Goal: Task Accomplishment & Management: Manage account settings

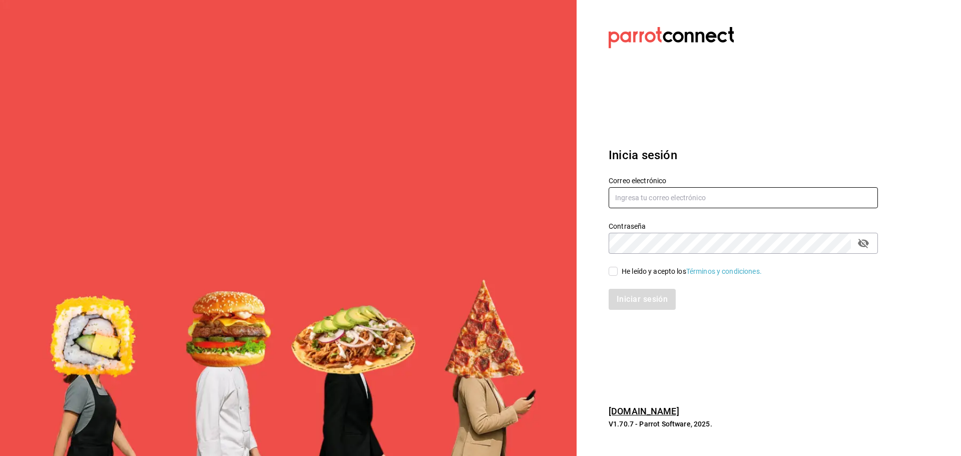
type input "[PERSON_NAME][EMAIL_ADDRESS][DOMAIN_NAME]"
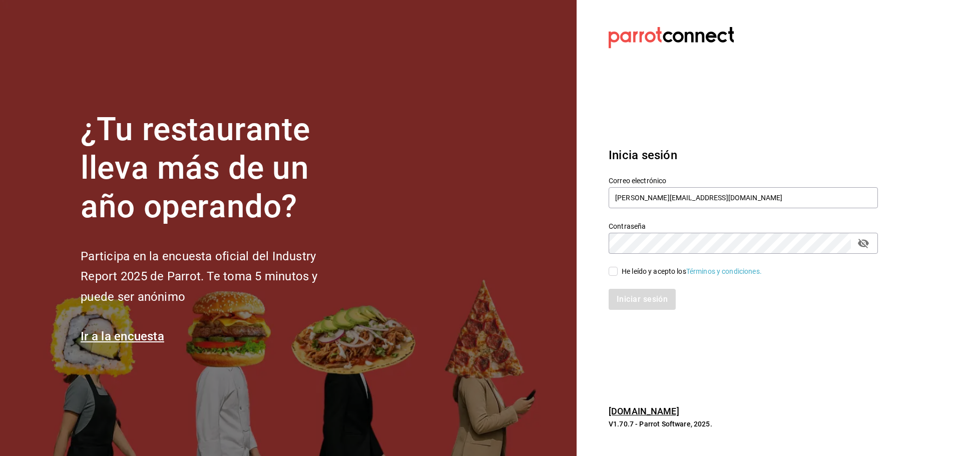
drag, startPoint x: 0, startPoint y: 0, endPoint x: 758, endPoint y: 284, distance: 809.1
click at [765, 284] on div "Iniciar sesión" at bounding box center [737, 293] width 281 height 33
click at [612, 269] on input "He leído y acepto los Términos y condiciones." at bounding box center [613, 271] width 9 height 9
checkbox input "true"
click at [638, 303] on button "Iniciar sesión" at bounding box center [643, 299] width 68 height 21
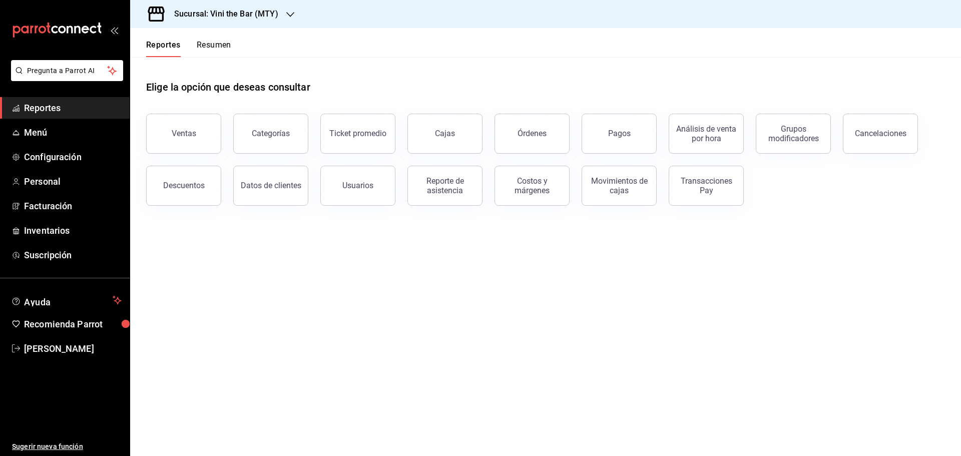
click at [241, 14] on h3 "Sucursal: Vini the Bar (MTY)" at bounding box center [222, 14] width 112 height 12
click at [240, 61] on div "Ajenjo Bar (Mty)" at bounding box center [205, 66] width 134 height 11
click at [85, 133] on span "Menú" at bounding box center [73, 133] width 98 height 14
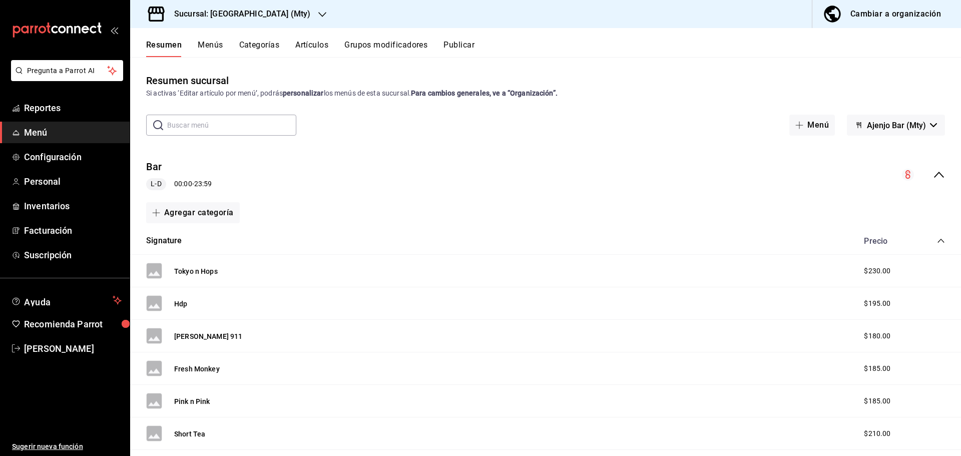
click at [311, 39] on div "Resumen Menús Categorías Artículos Grupos modificadores Publicar" at bounding box center [545, 42] width 831 height 29
click at [313, 44] on button "Artículos" at bounding box center [311, 48] width 33 height 17
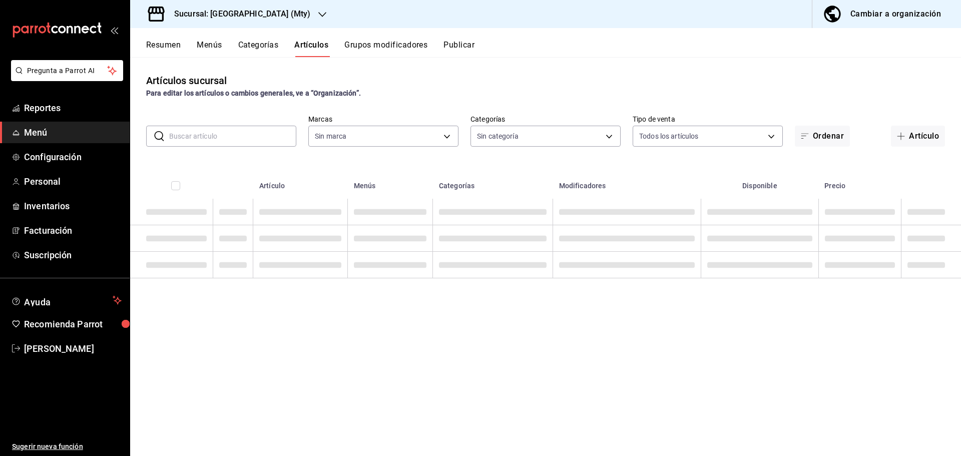
type input "19ee0042-c5b8-4e4d-8e31-db8a8c8b8646"
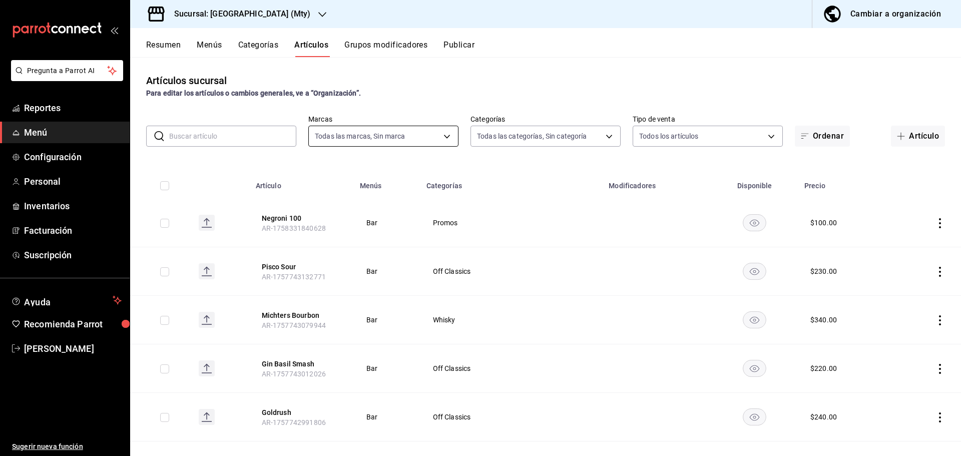
type input "1f2111e3-86ff-4ba4-a8ec-b7449a377bc9,a9cc708c-05fc-48f7-86bb-827e0661e438,99354…"
click at [505, 135] on body "Pregunta a Parrot AI Reportes Menú Configuración Personal Inventarios Facturaci…" at bounding box center [480, 228] width 961 height 456
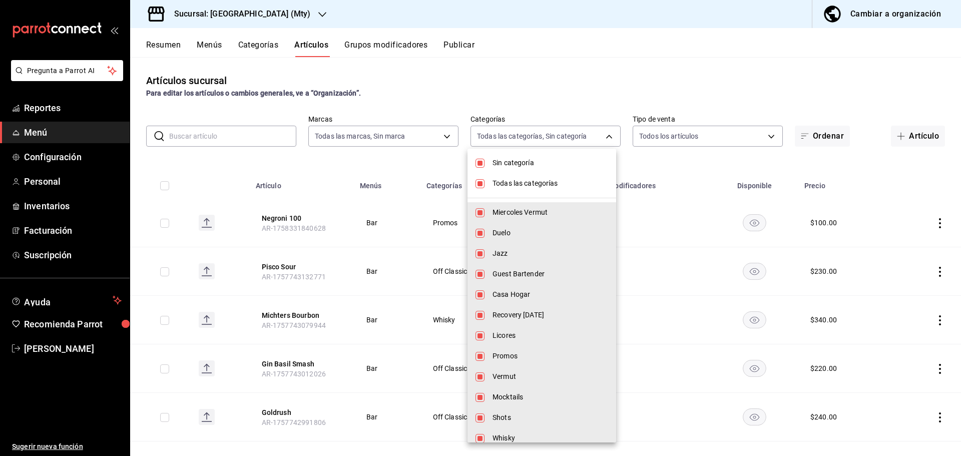
click at [505, 164] on span "Sin categoría" at bounding box center [550, 163] width 116 height 11
checkbox input "false"
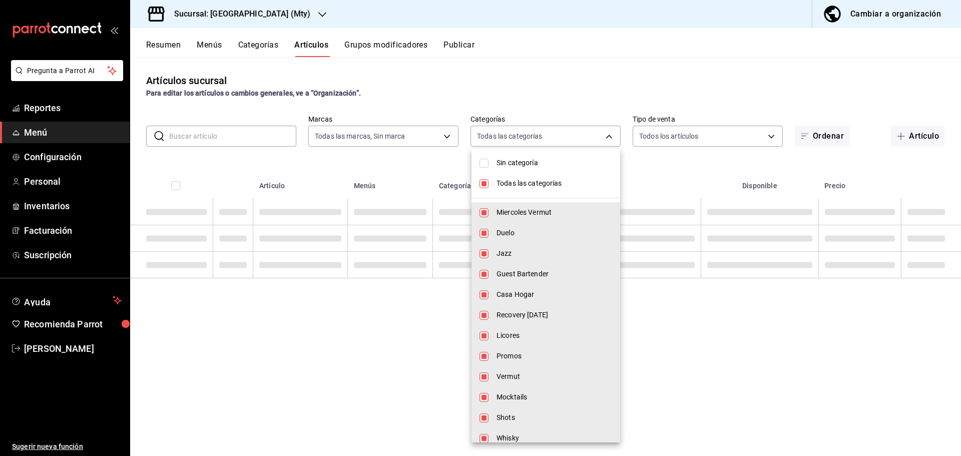
click at [508, 179] on span "Todas las categorías" at bounding box center [554, 183] width 116 height 11
checkbox input "false"
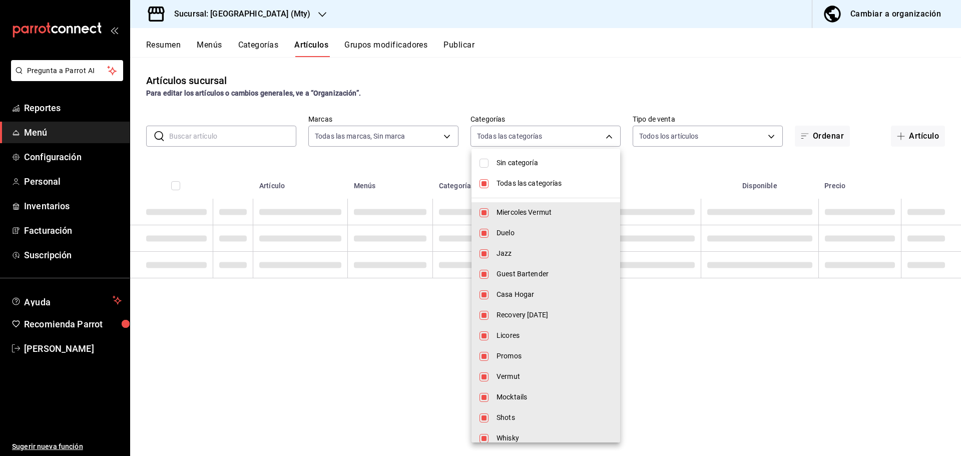
checkbox input "false"
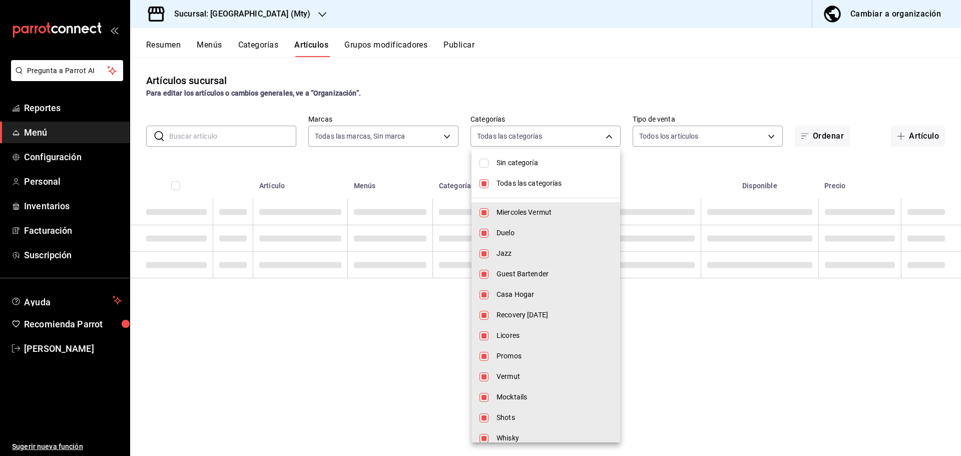
checkbox input "false"
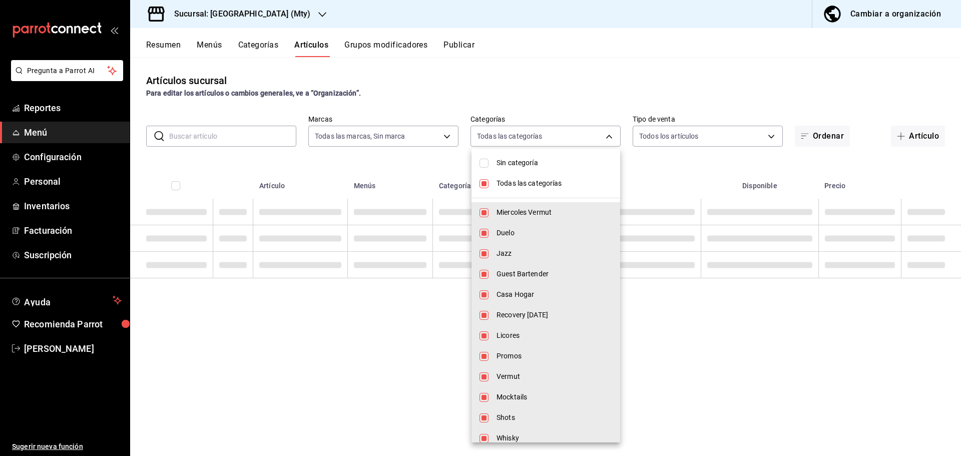
checkbox input "false"
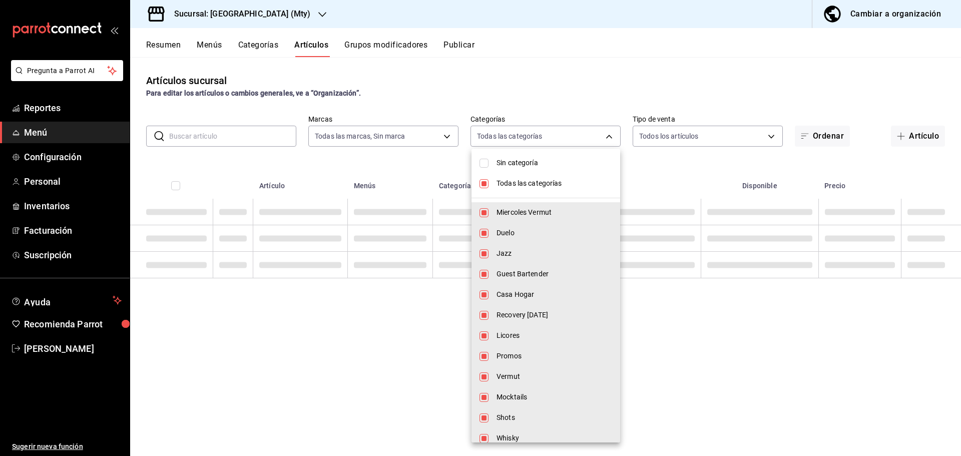
checkbox input "false"
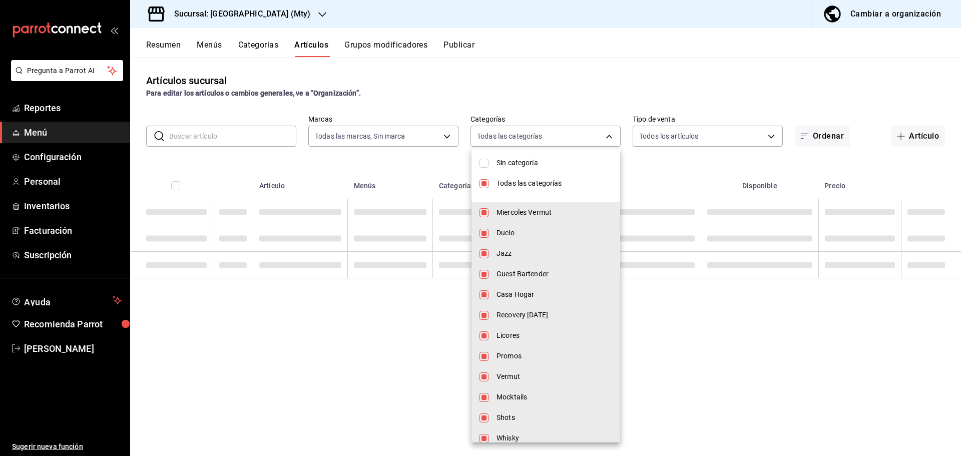
checkbox input "false"
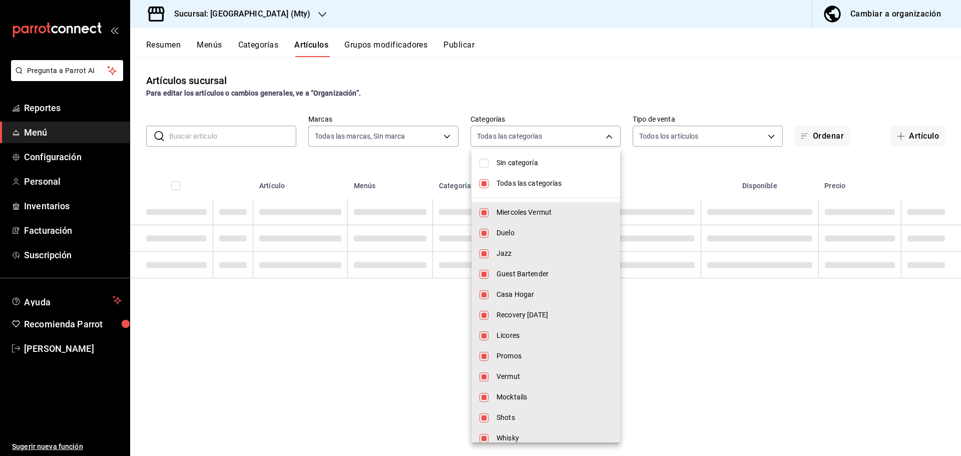
checkbox input "false"
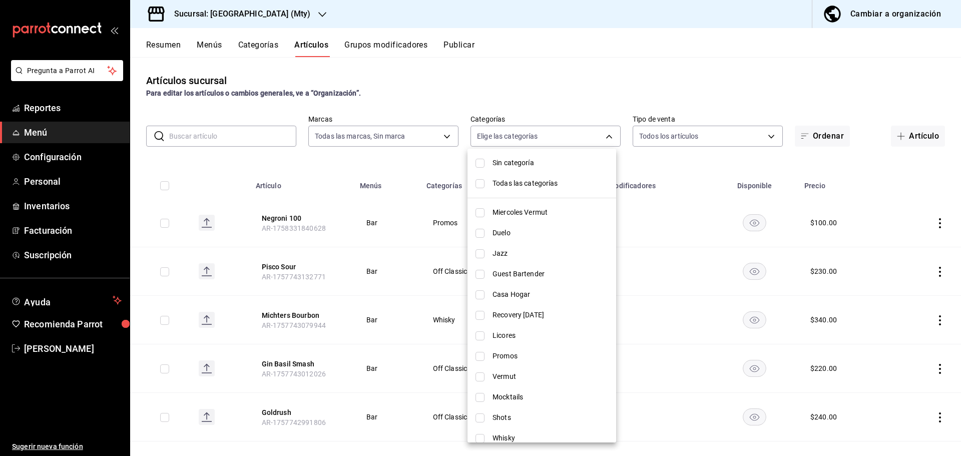
click at [561, 264] on li "Guest Bartender" at bounding box center [541, 274] width 149 height 21
type input "d05ce742-54ac-4932-bf14-3060c71fd824"
checkbox input "true"
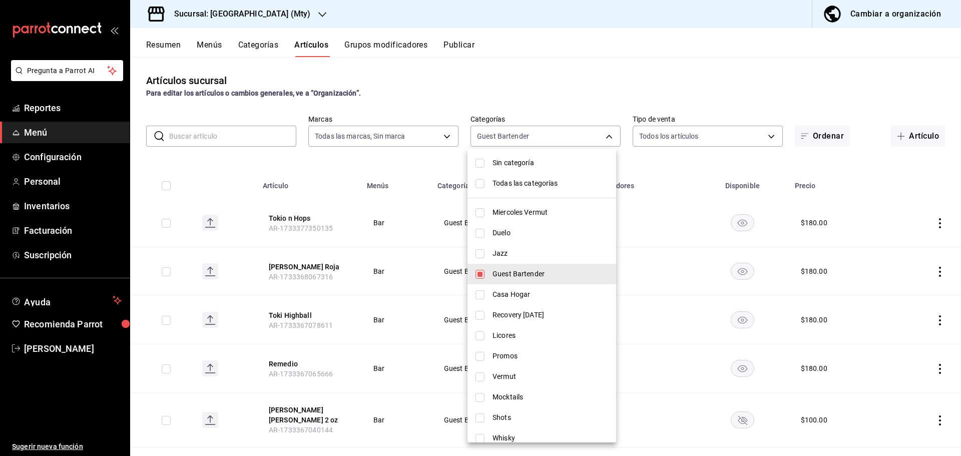
click at [392, 153] on div at bounding box center [480, 228] width 961 height 456
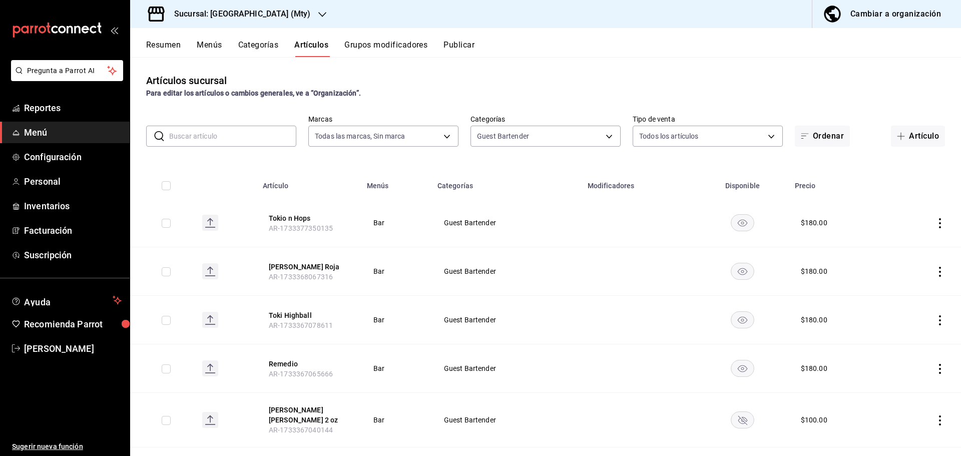
click at [737, 222] on rect "availability-product" at bounding box center [742, 222] width 23 height 17
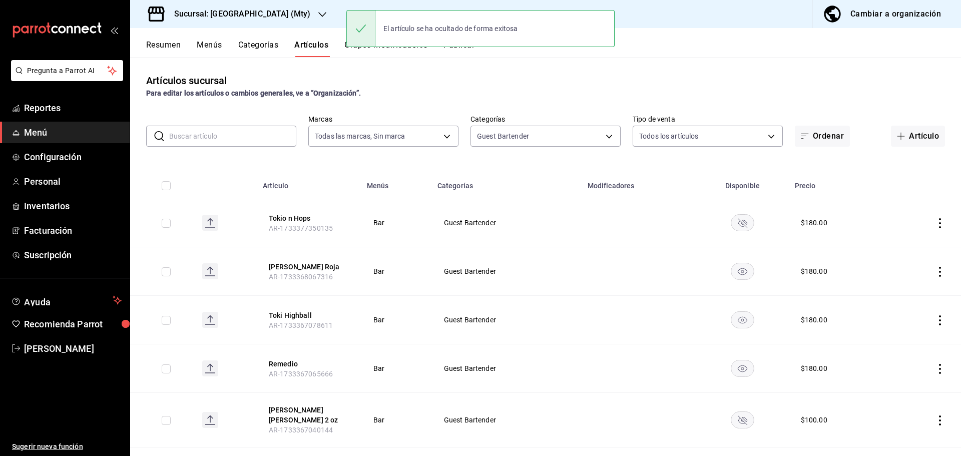
click at [737, 266] on rect "availability-product" at bounding box center [742, 271] width 23 height 17
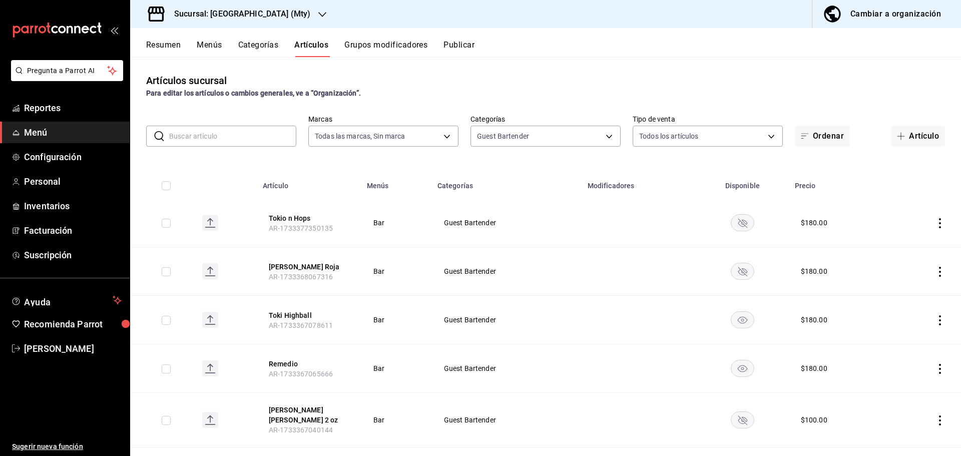
click at [733, 325] on rect "availability-product" at bounding box center [742, 319] width 23 height 17
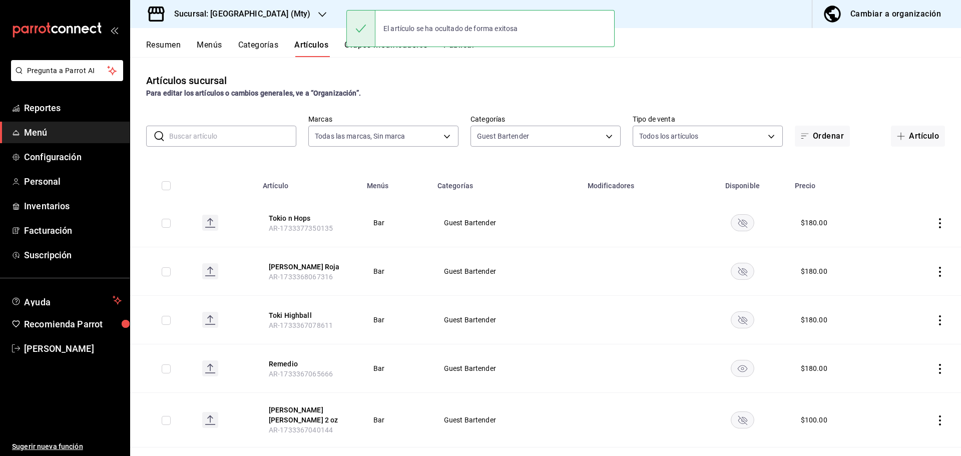
click at [737, 368] on icon "availability-product" at bounding box center [743, 368] width 24 height 17
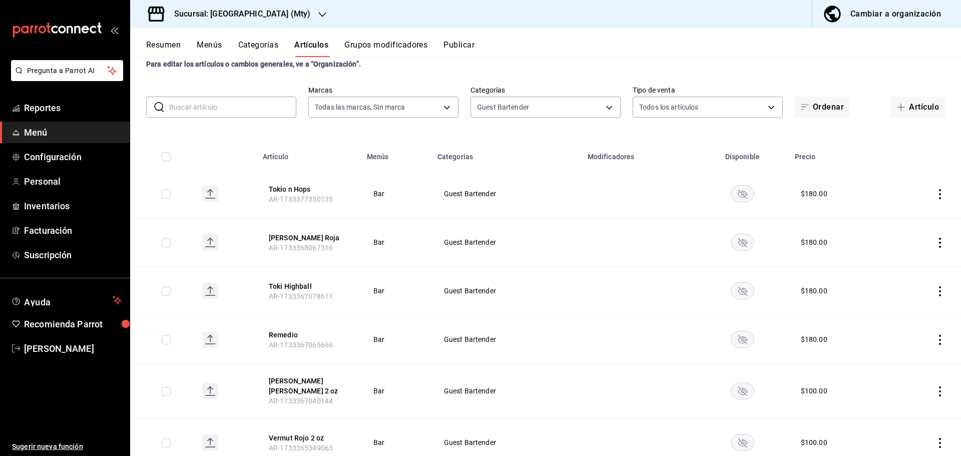
scroll to position [58, 0]
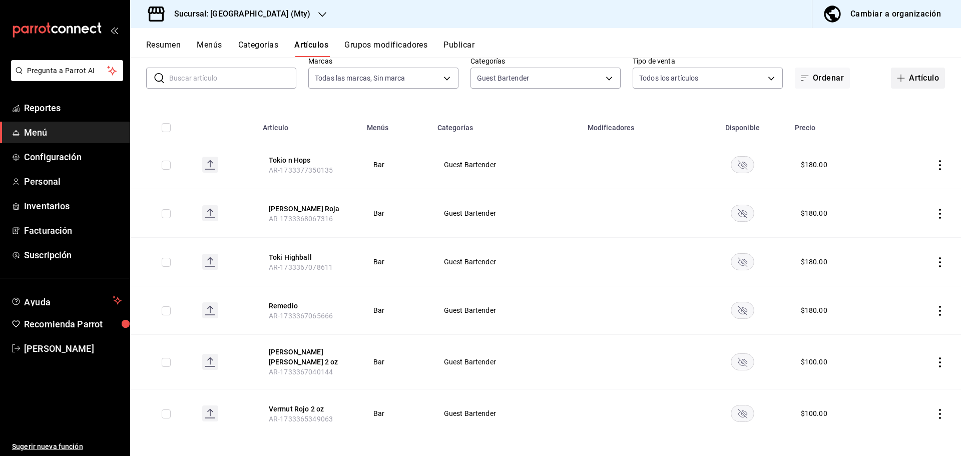
click at [912, 80] on button "Artículo" at bounding box center [918, 78] width 54 height 21
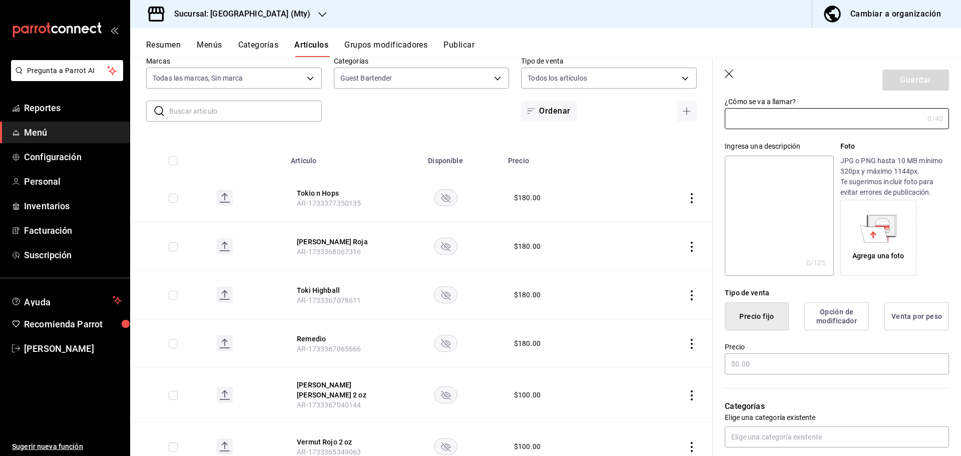
scroll to position [150, 0]
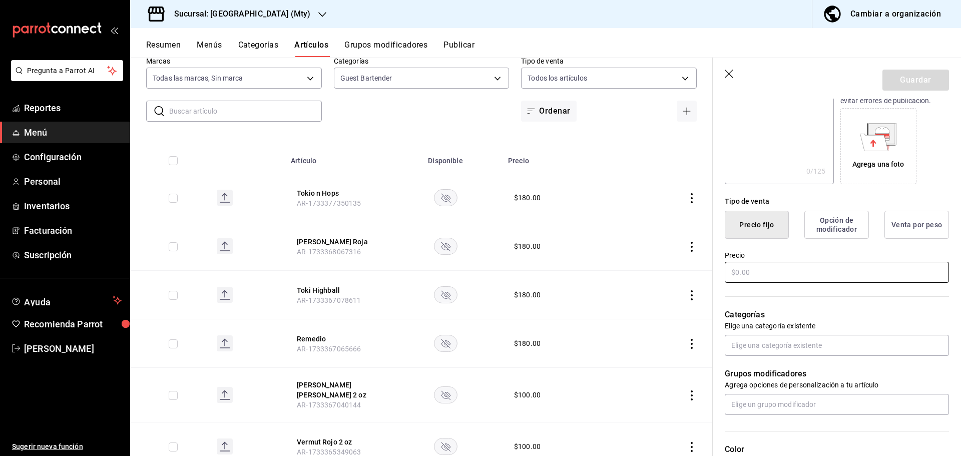
click at [777, 273] on input "text" at bounding box center [837, 272] width 224 height 21
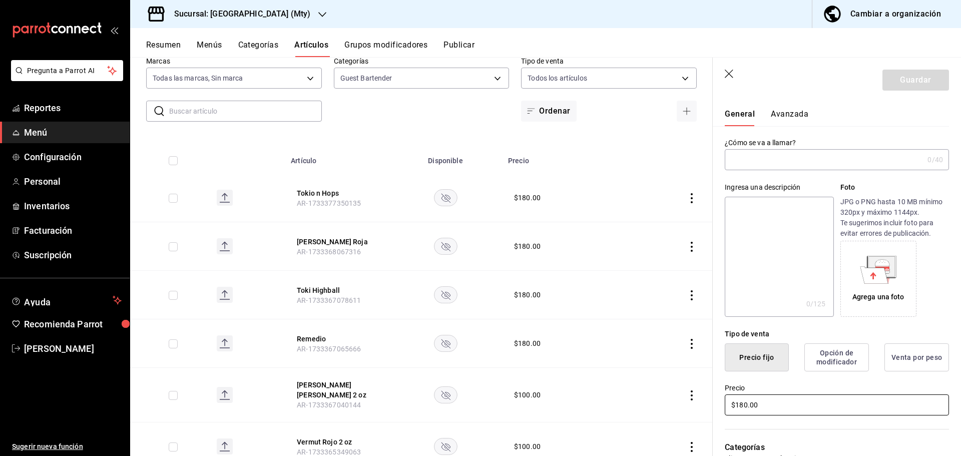
scroll to position [0, 0]
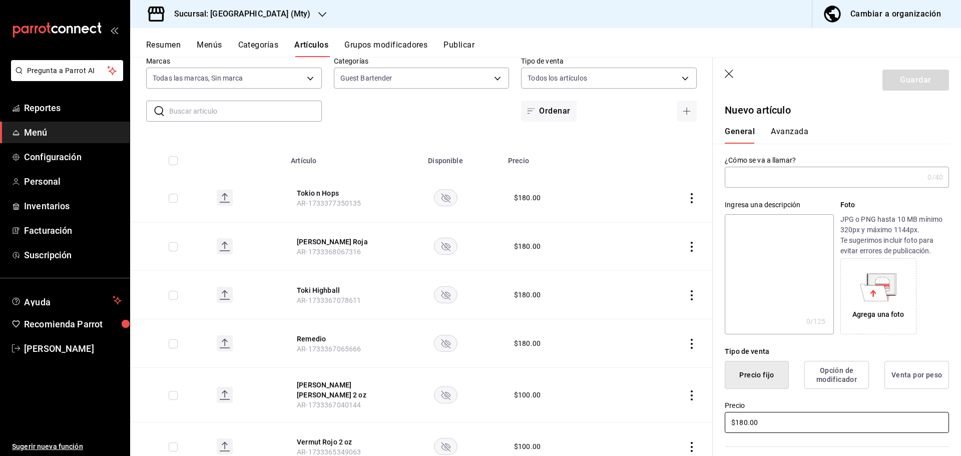
type input "$180.00"
click at [774, 173] on input "text" at bounding box center [824, 177] width 199 height 20
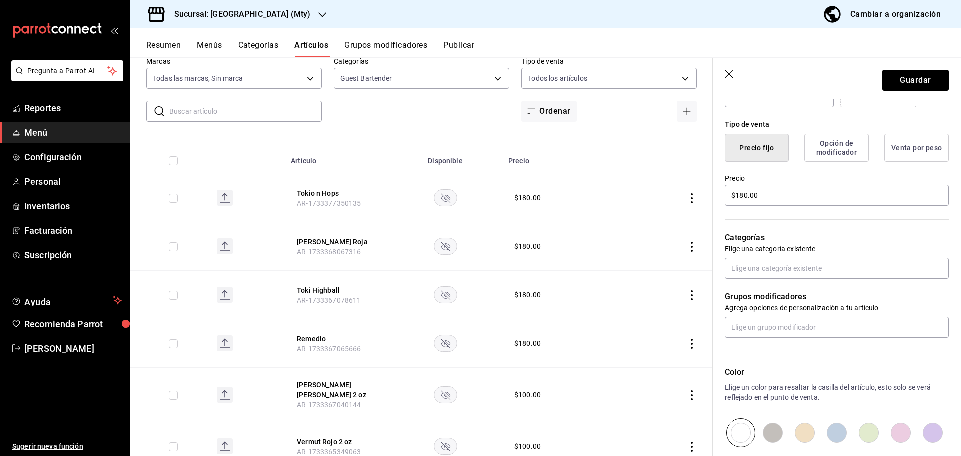
scroll to position [250, 0]
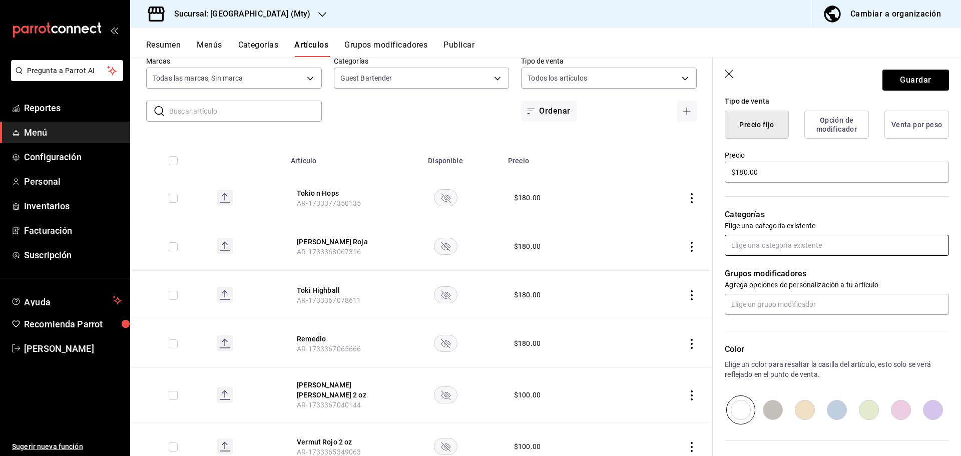
type input "Dirty Negroni"
click at [816, 242] on input "text" at bounding box center [837, 245] width 224 height 21
type input "b"
type input "gue"
click at [857, 272] on li "Guest Bartender" at bounding box center [833, 268] width 217 height 17
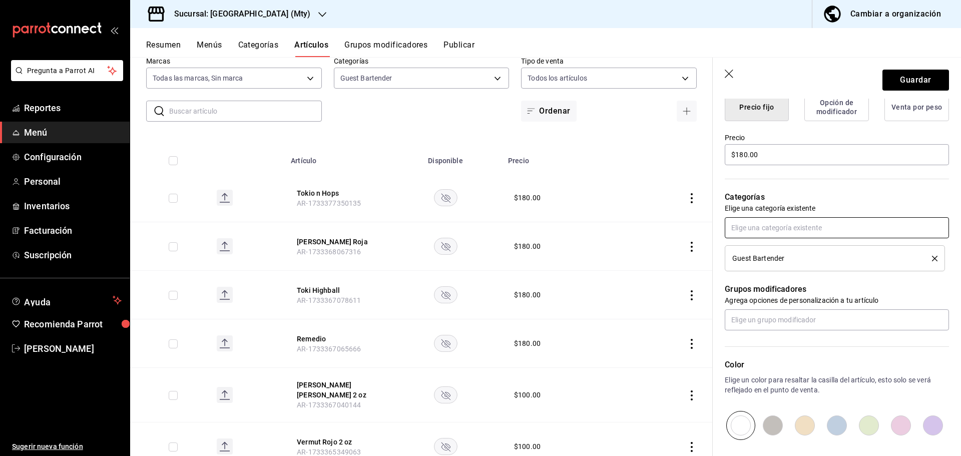
scroll to position [177, 0]
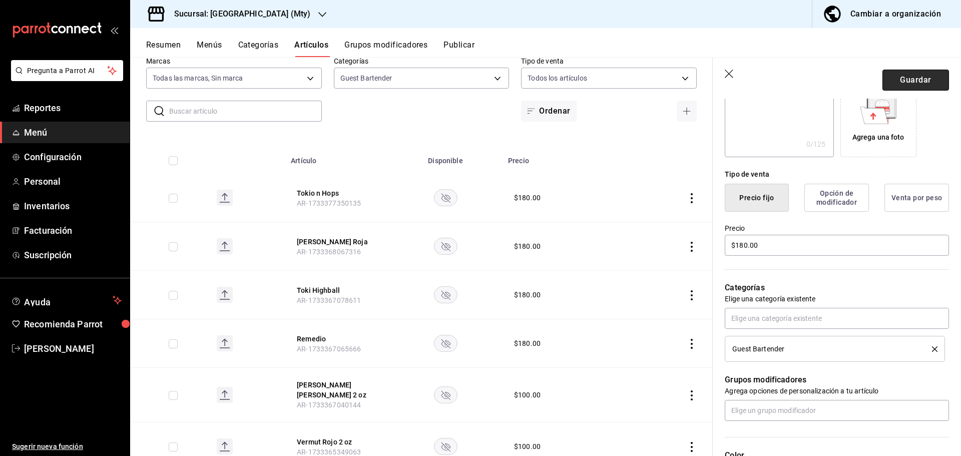
click at [903, 86] on button "Guardar" at bounding box center [915, 80] width 67 height 21
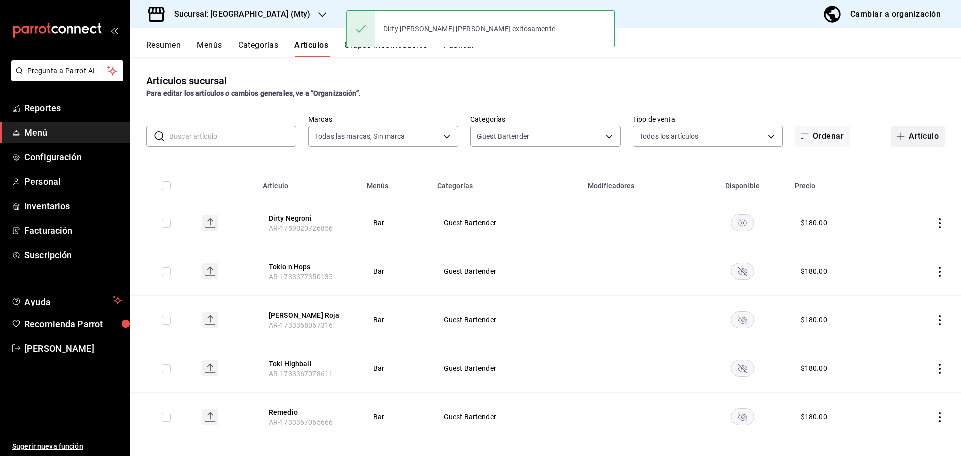
click at [909, 131] on button "Artículo" at bounding box center [918, 136] width 54 height 21
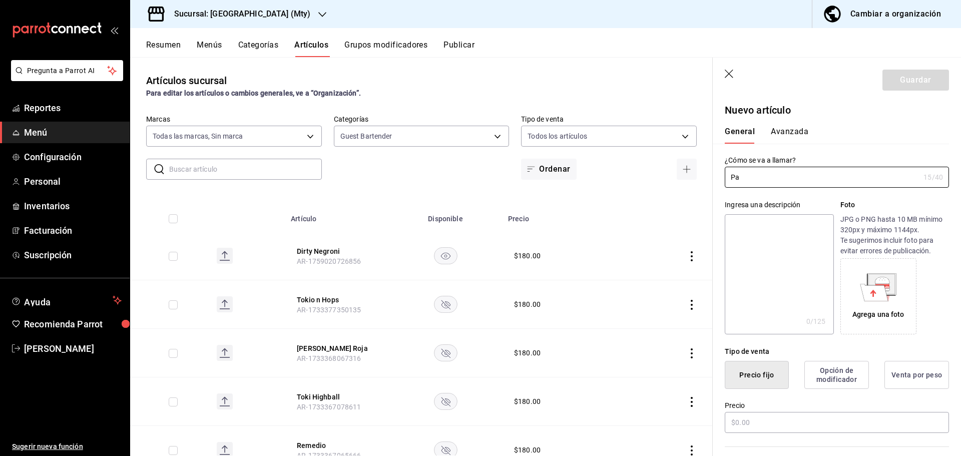
type input "P"
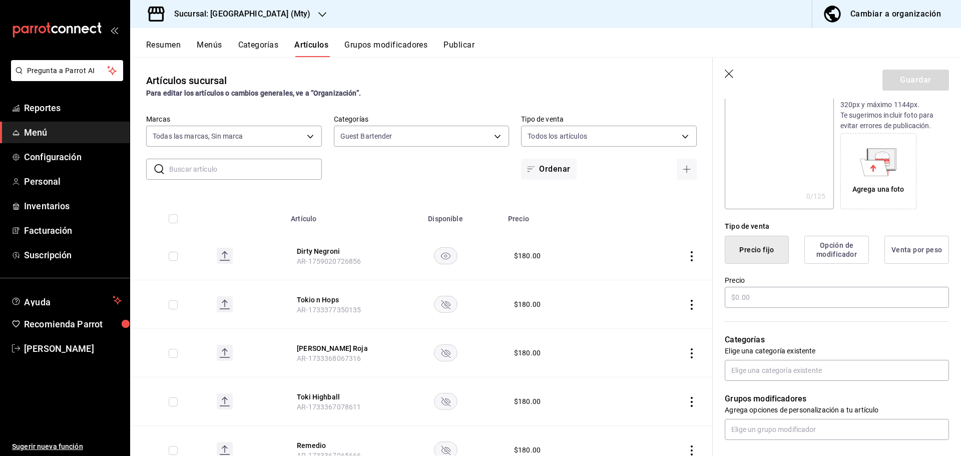
scroll to position [150, 0]
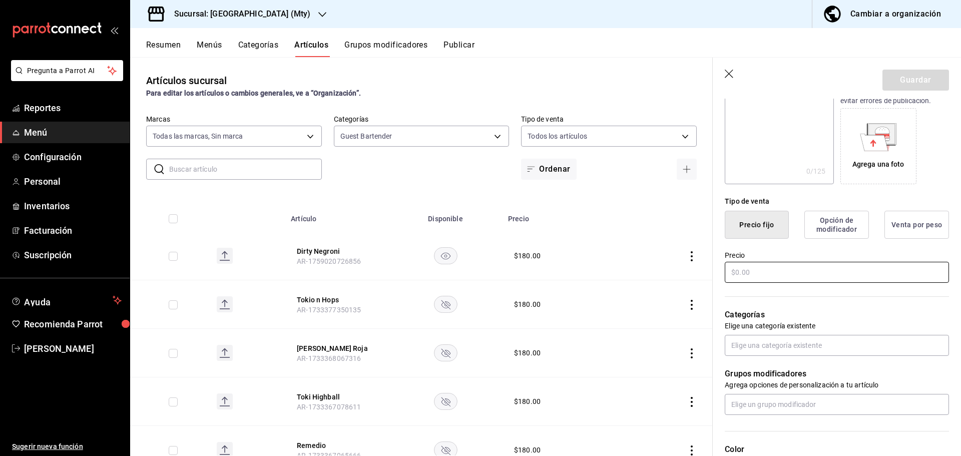
type input "3 Cocktails Cuatenders"
click at [775, 279] on input "text" at bounding box center [837, 272] width 224 height 21
type input "$490.00"
click at [773, 349] on input "text" at bounding box center [837, 345] width 224 height 21
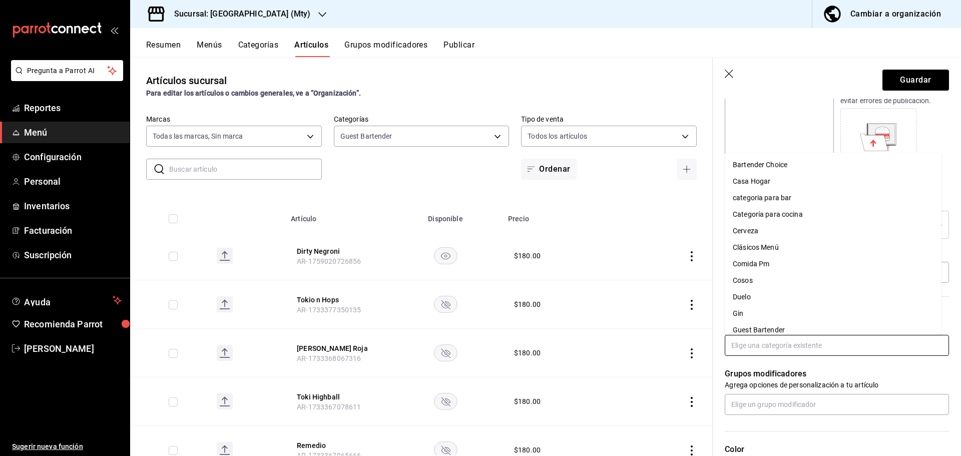
click at [774, 328] on li "Guest Bartender" at bounding box center [833, 330] width 217 height 17
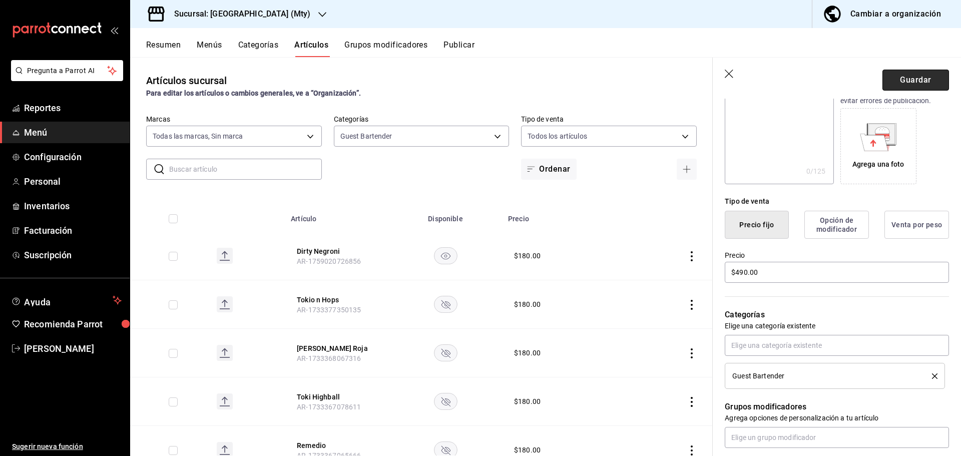
click at [890, 85] on button "Guardar" at bounding box center [915, 80] width 67 height 21
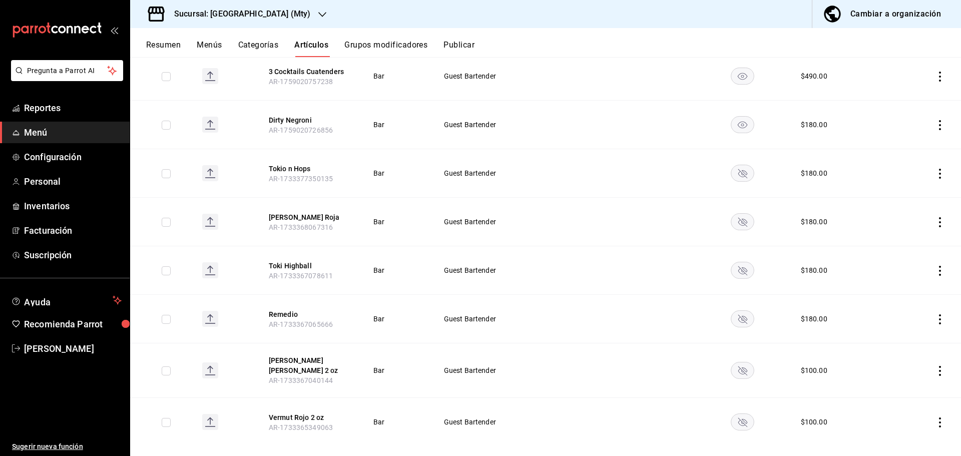
scroll to position [155, 0]
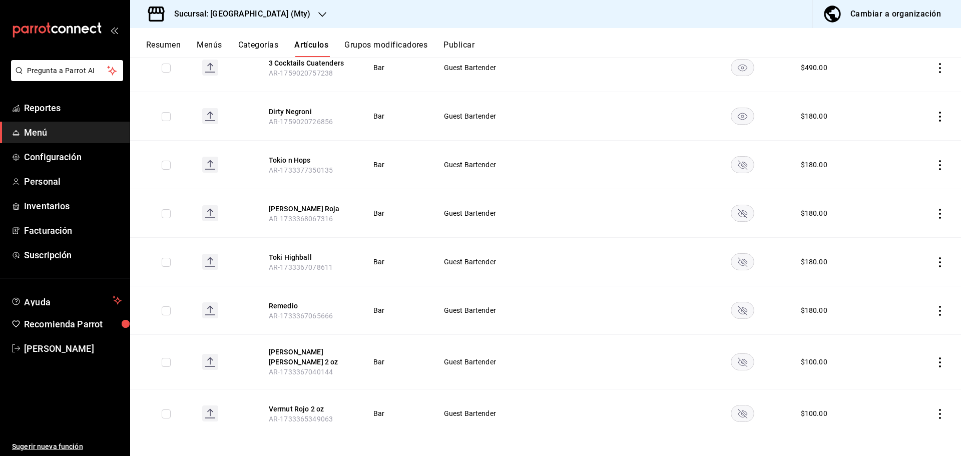
click at [734, 360] on rect "availability-product" at bounding box center [742, 361] width 23 height 17
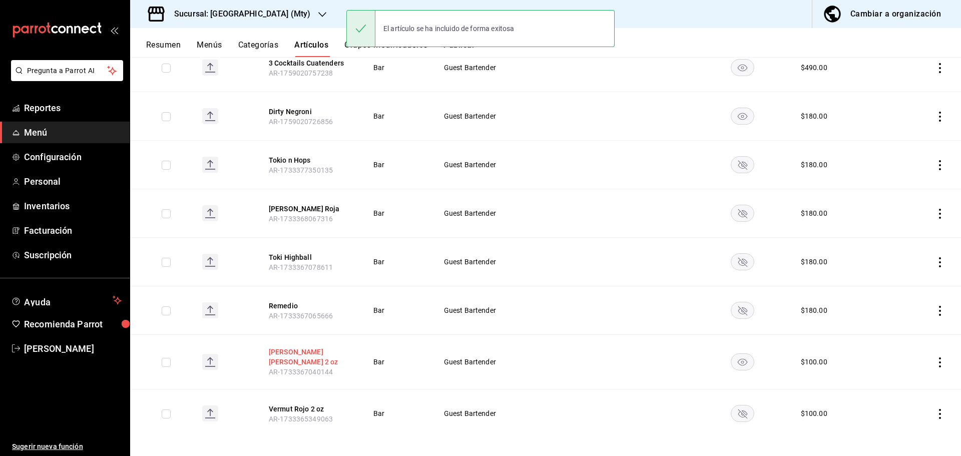
click at [303, 354] on button "[PERSON_NAME] [PERSON_NAME] 2 oz" at bounding box center [309, 357] width 80 height 20
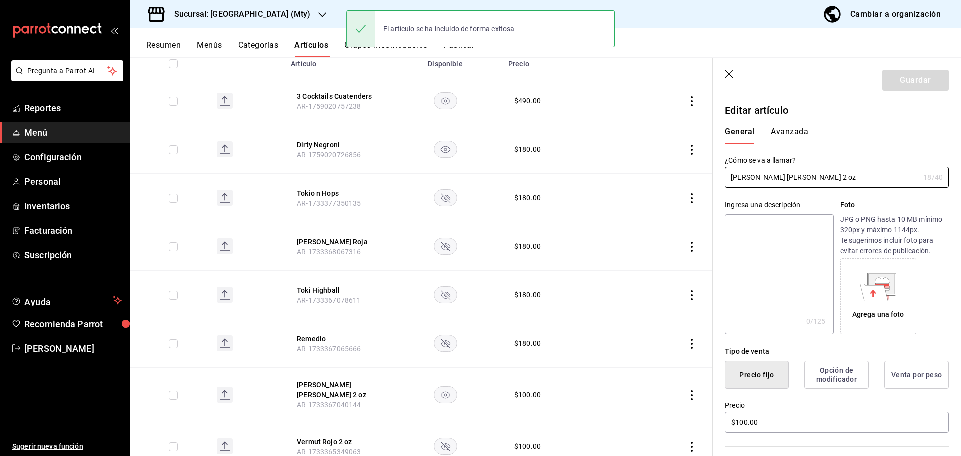
drag, startPoint x: 819, startPoint y: 180, endPoint x: 578, endPoint y: 171, distance: 241.4
click at [578, 171] on main "Artículos sucursal Para editar los artículos o cambios generales, ve a “Organiz…" at bounding box center [545, 256] width 831 height 399
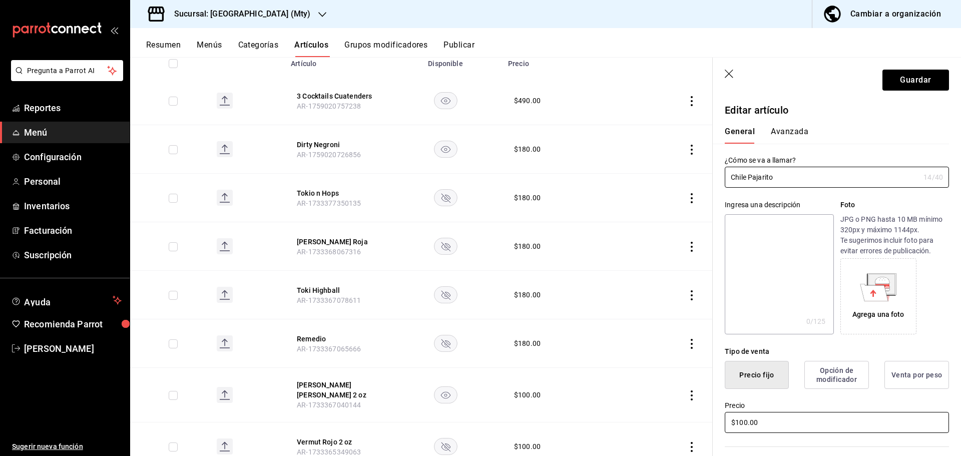
type input "Chile Pajarito"
click at [745, 417] on input "$100.00" at bounding box center [837, 422] width 224 height 21
type input "$180.00"
click at [910, 86] on button "Guardar" at bounding box center [915, 80] width 67 height 21
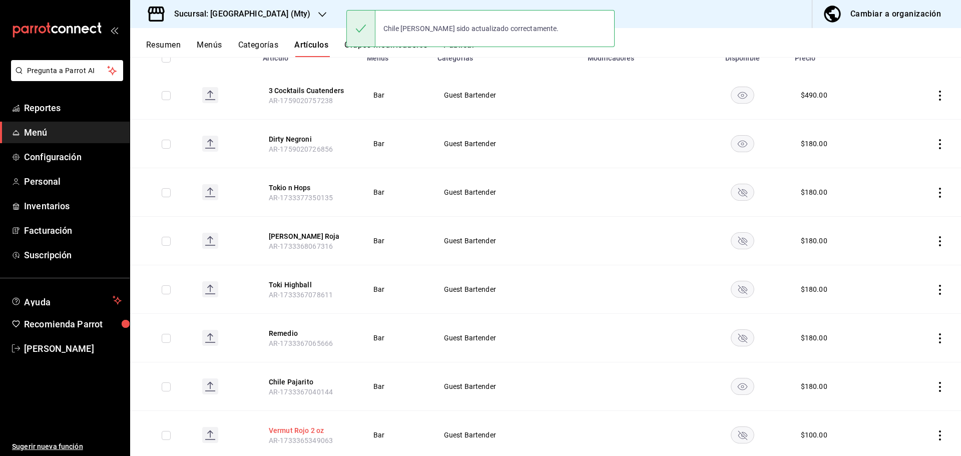
scroll to position [155, 0]
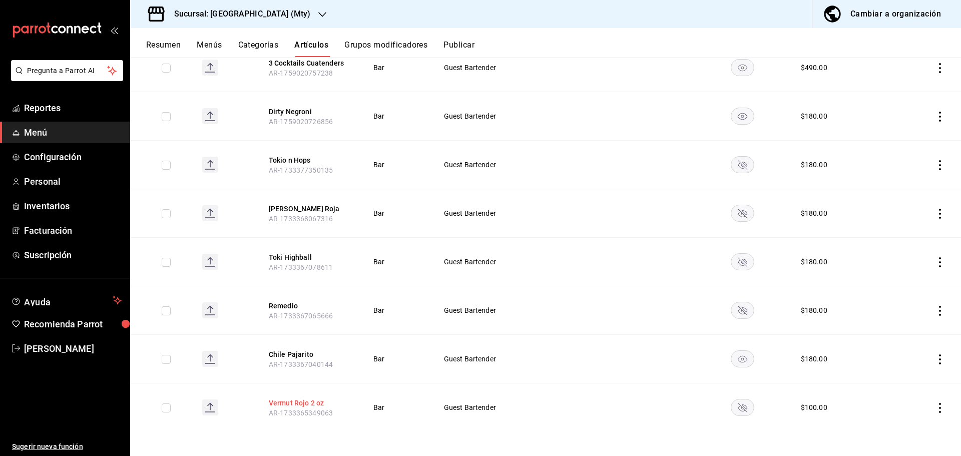
click at [292, 398] on button "Vermut Rojo 2 oz" at bounding box center [309, 403] width 80 height 10
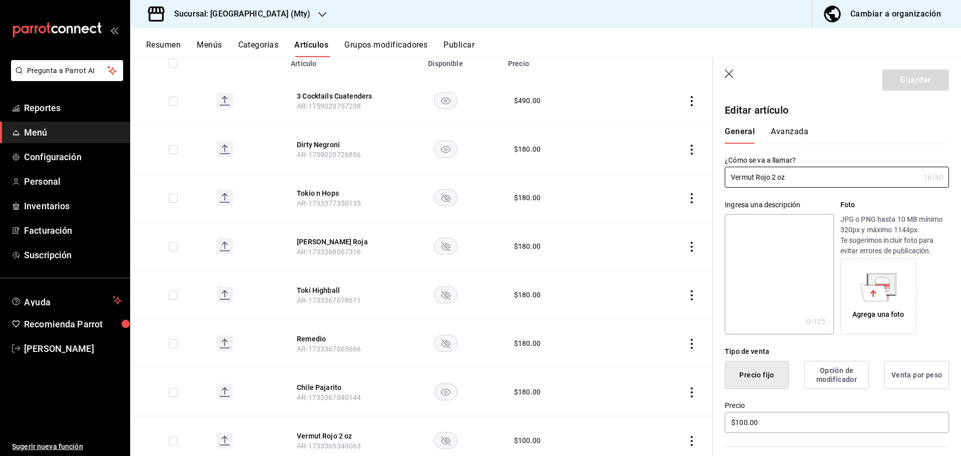
drag, startPoint x: 812, startPoint y: 180, endPoint x: 626, endPoint y: 151, distance: 188.9
click at [626, 151] on main "Artículos sucursal Para editar los artículos o cambios generales, ve a “Organiz…" at bounding box center [545, 256] width 831 height 399
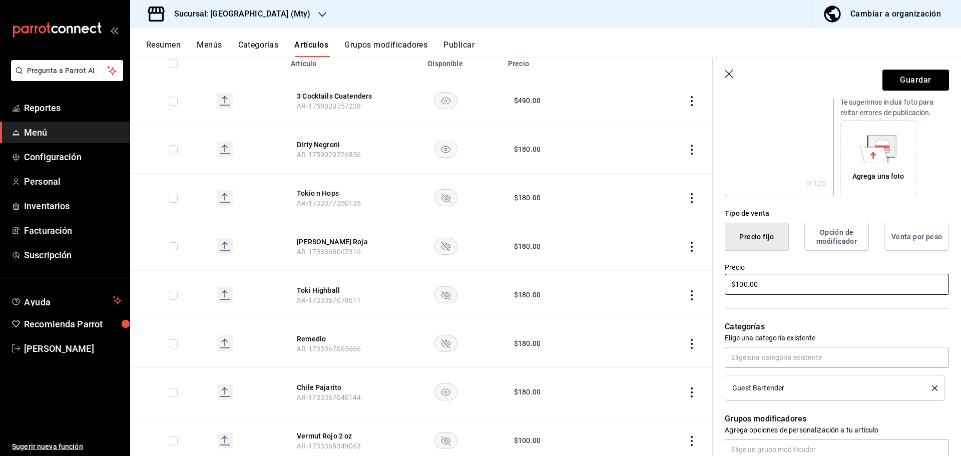
scroll to position [150, 0]
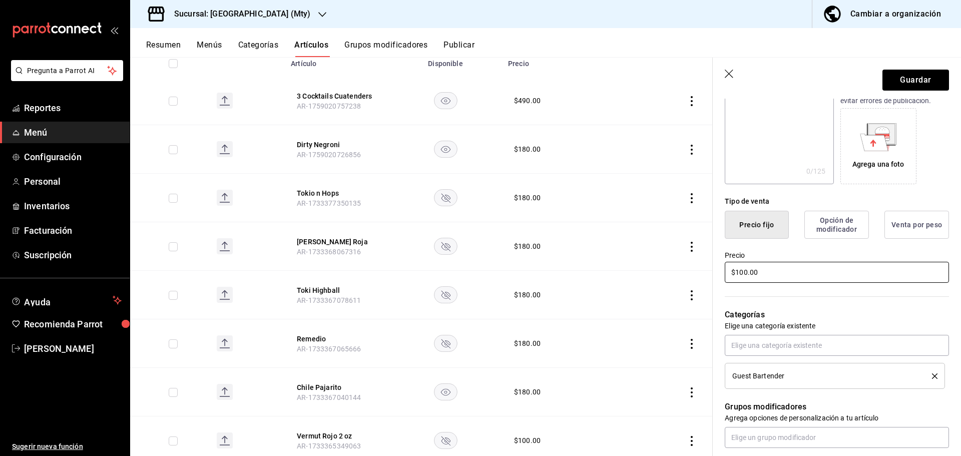
type input "Con Vista al cerro"
click at [743, 272] on input "$100.00" at bounding box center [837, 272] width 224 height 21
type input "$180.00"
click at [902, 86] on button "Guardar" at bounding box center [915, 80] width 67 height 21
